Goal: Task Accomplishment & Management: Use online tool/utility

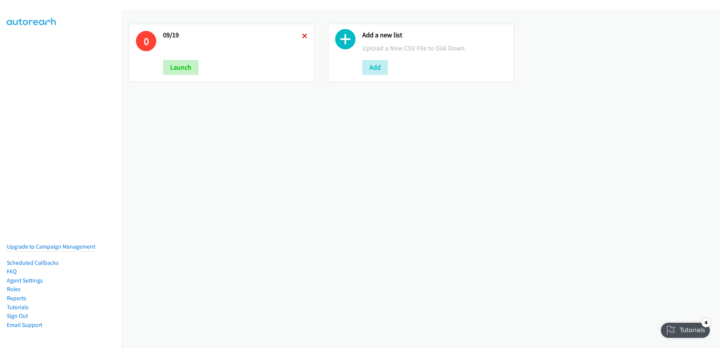
click at [302, 38] on icon at bounding box center [304, 36] width 5 height 5
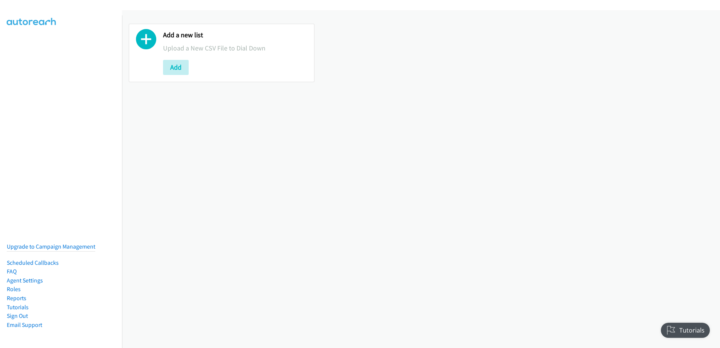
click at [147, 44] on icon at bounding box center [146, 41] width 20 height 20
click at [178, 75] on button "Add" at bounding box center [176, 67] width 26 height 15
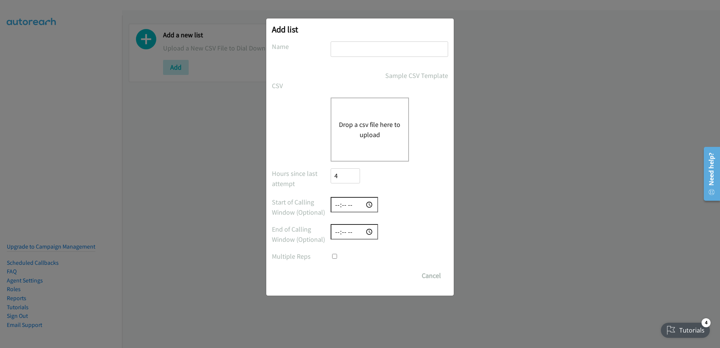
click at [364, 45] on input "text" at bounding box center [388, 48] width 117 height 15
type input "09/22"
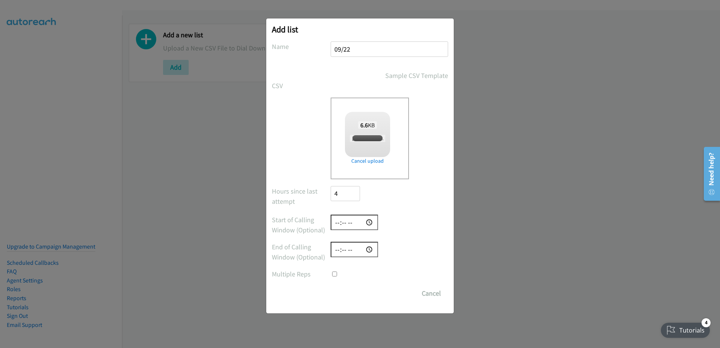
checkbox input "true"
click at [346, 299] on input "Save List" at bounding box center [350, 293] width 40 height 15
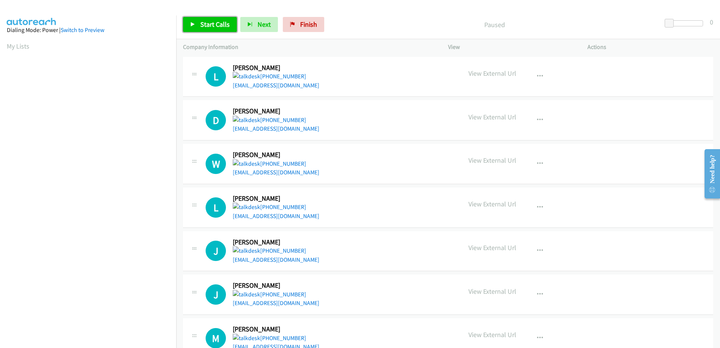
click at [204, 26] on span "Start Calls" at bounding box center [214, 24] width 29 height 9
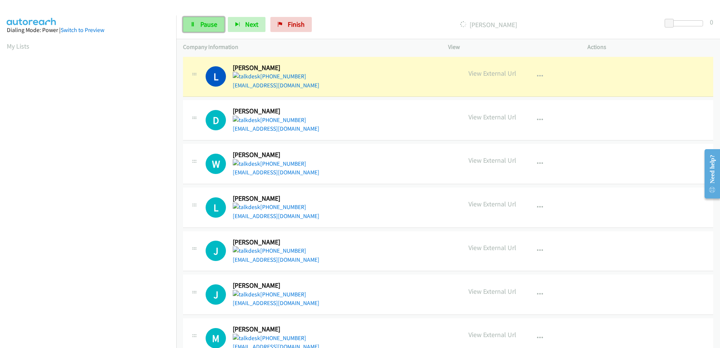
drag, startPoint x: 199, startPoint y: 23, endPoint x: 204, endPoint y: 22, distance: 5.0
click at [199, 23] on link "Pause" at bounding box center [203, 24] width 41 height 15
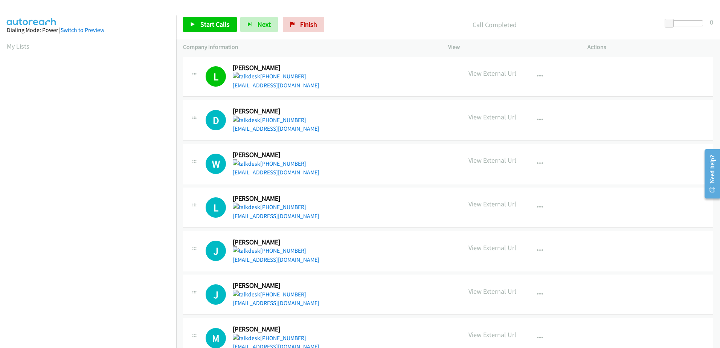
scroll to position [75, 0]
